Goal: Task Accomplishment & Management: Manage account settings

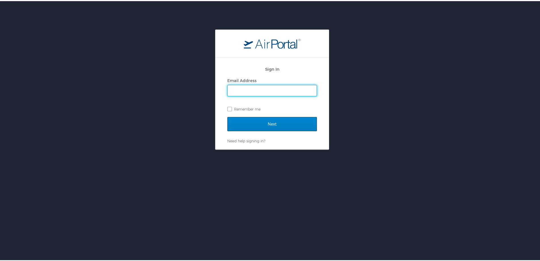
type input "kmiller@aurhomes.com"
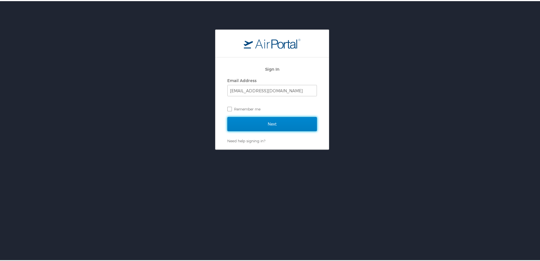
click at [269, 121] on input "Next" at bounding box center [272, 123] width 90 height 14
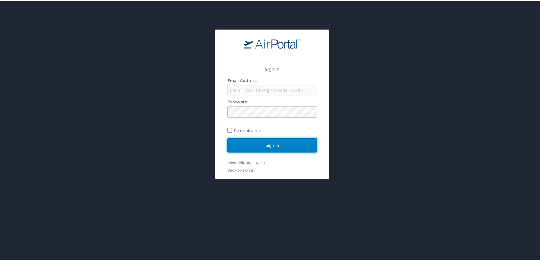
click at [259, 143] on input "Sign In" at bounding box center [272, 144] width 90 height 14
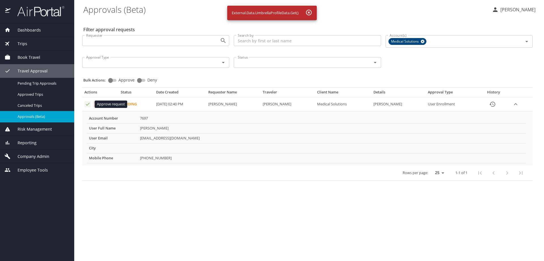
click at [87, 104] on icon "Approval table" at bounding box center [87, 103] width 5 height 5
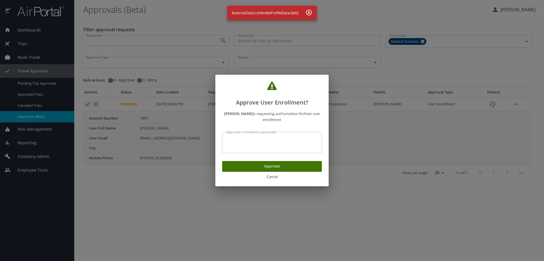
click at [238, 164] on span "Approve" at bounding box center [272, 165] width 91 height 7
